Goal: Check status: Check status

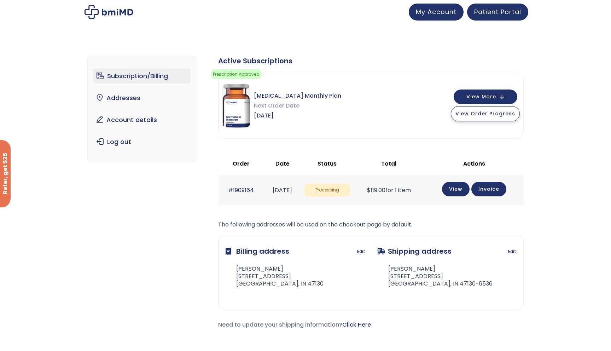
click at [483, 114] on span "View Order Progress" at bounding box center [485, 113] width 60 height 7
